Goal: Find specific page/section: Find specific page/section

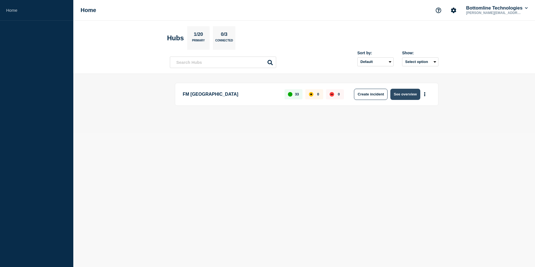
click at [406, 96] on button "See overview" at bounding box center [405, 94] width 30 height 11
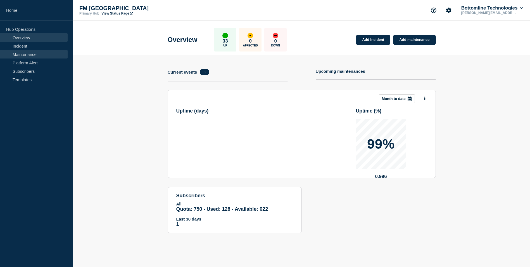
click at [20, 56] on link "Maintenance" at bounding box center [34, 54] width 68 height 8
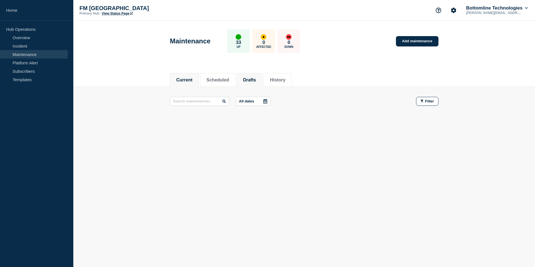
click at [256, 80] on button "Drafts" at bounding box center [249, 79] width 13 height 5
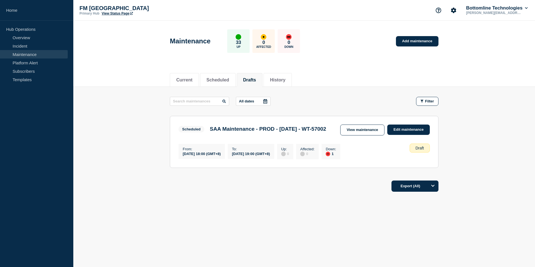
click at [248, 217] on div "Current Scheduled Drafts History Current Scheduled Drafts History All dates Fil…" at bounding box center [303, 150] width 461 height 167
